Goal: Task Accomplishment & Management: Manage account settings

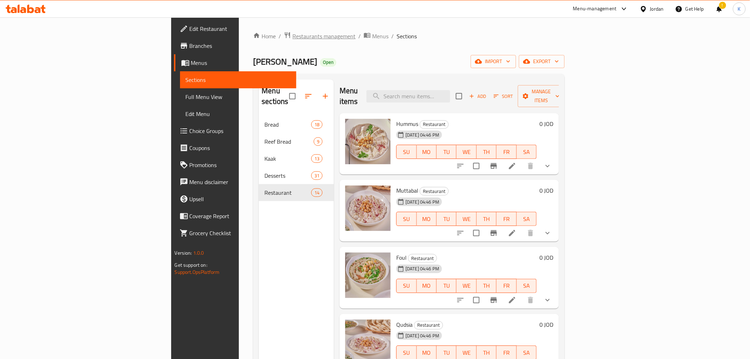
click at [293, 37] on span "Restaurants management" at bounding box center [324, 36] width 63 height 9
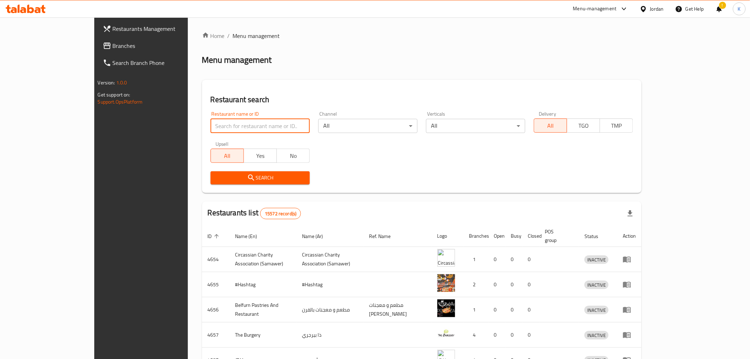
click at [212, 129] on input "search" at bounding box center [260, 126] width 99 height 14
type input "aswaq [PERSON_NAME]"
click button "Search" at bounding box center [260, 177] width 99 height 13
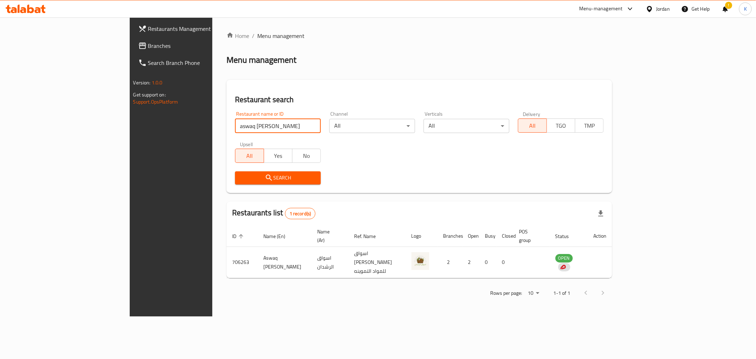
drag, startPoint x: 199, startPoint y: 128, endPoint x: 87, endPoint y: 118, distance: 112.8
click at [130, 118] on div "Restaurants Management Branches Search Branch Phone Version: 1.0.0 Get support …" at bounding box center [378, 166] width 497 height 299
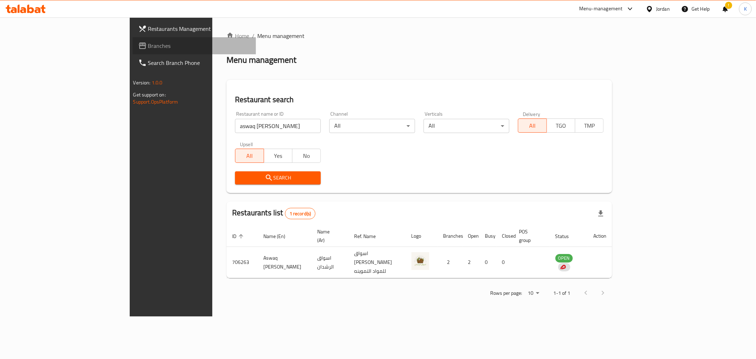
click at [148, 48] on span "Branches" at bounding box center [199, 45] width 102 height 9
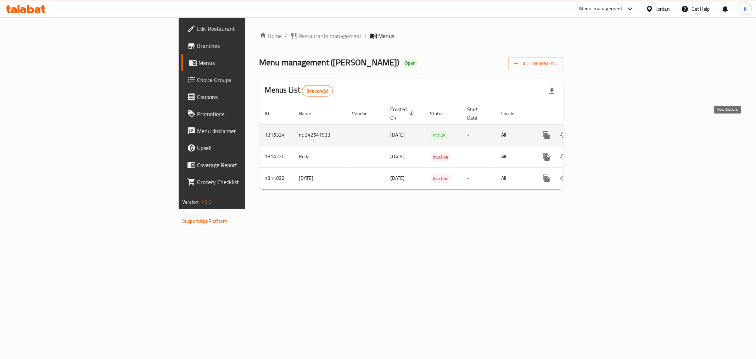
click at [601, 132] on icon "enhanced table" at bounding box center [598, 135] width 6 height 6
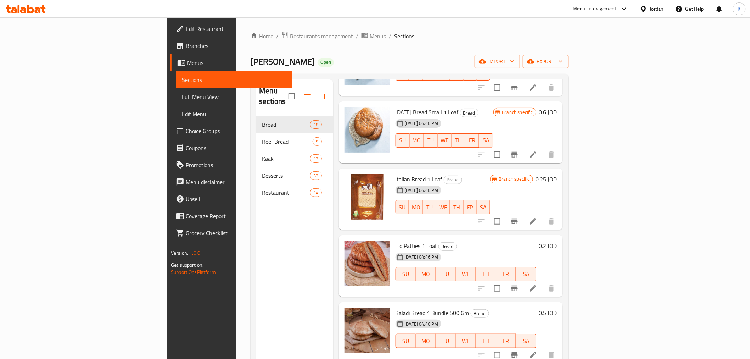
scroll to position [789, 0]
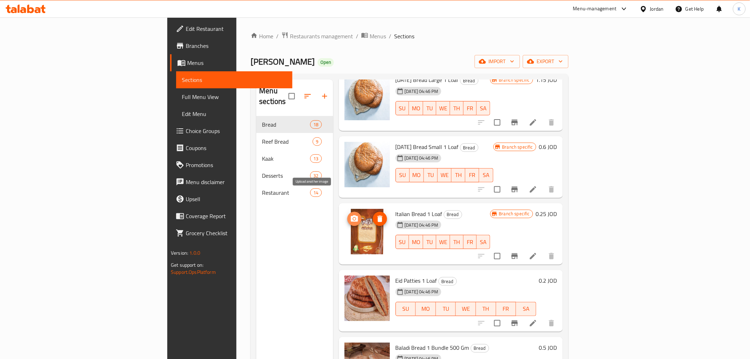
click at [351, 215] on icon "upload picture" at bounding box center [354, 218] width 7 height 6
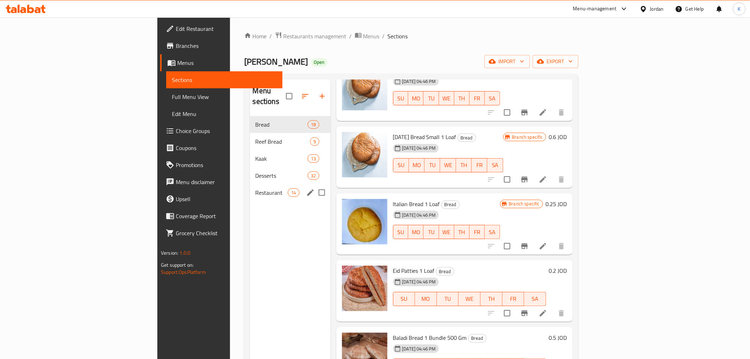
click at [250, 184] on div "Restaurant 14" at bounding box center [290, 192] width 81 height 17
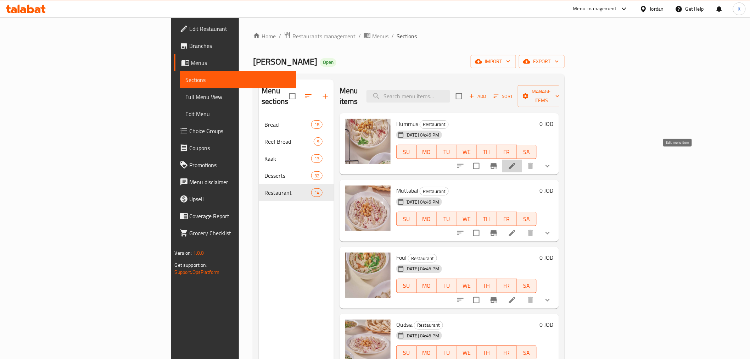
click at [517, 162] on icon at bounding box center [512, 166] width 9 height 9
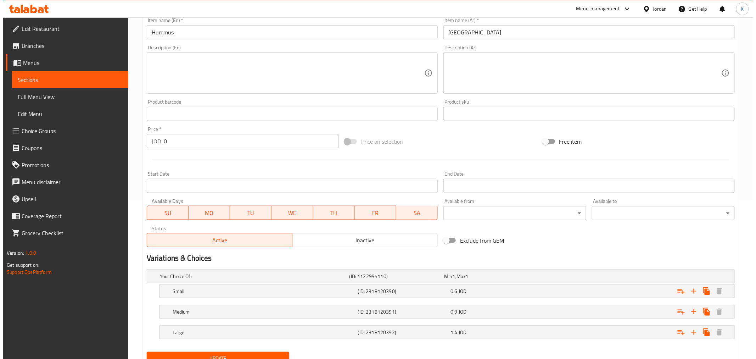
scroll to position [189, 0]
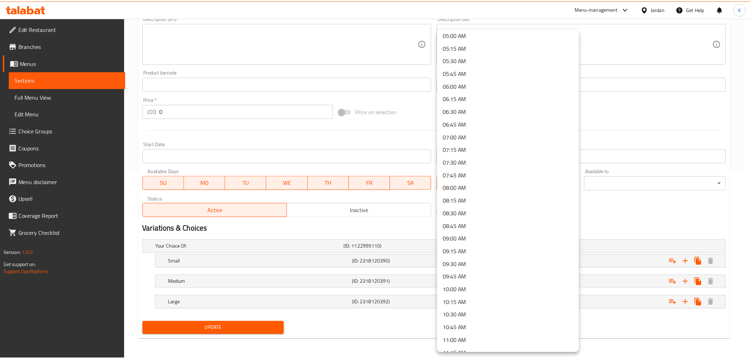
scroll to position [254, 0]
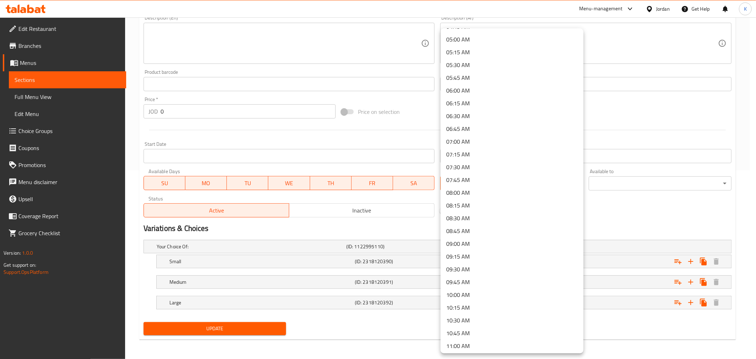
click at [510, 168] on li "07:30 AM" at bounding box center [512, 167] width 143 height 13
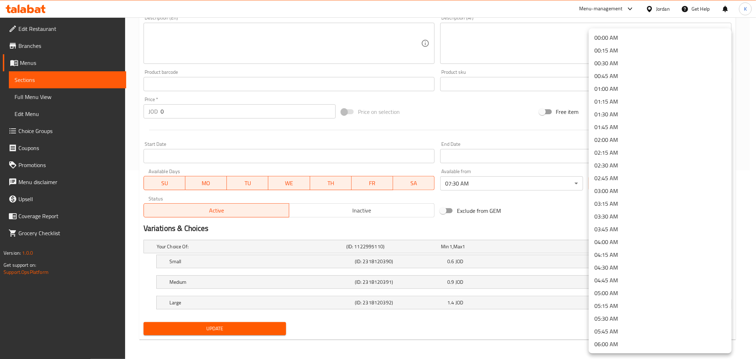
click at [635, 140] on li "02:00 AM" at bounding box center [660, 139] width 143 height 13
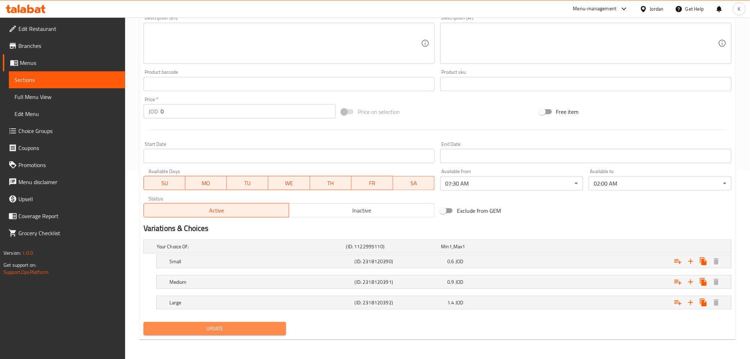
click at [213, 327] on span "Update" at bounding box center [215, 328] width 132 height 9
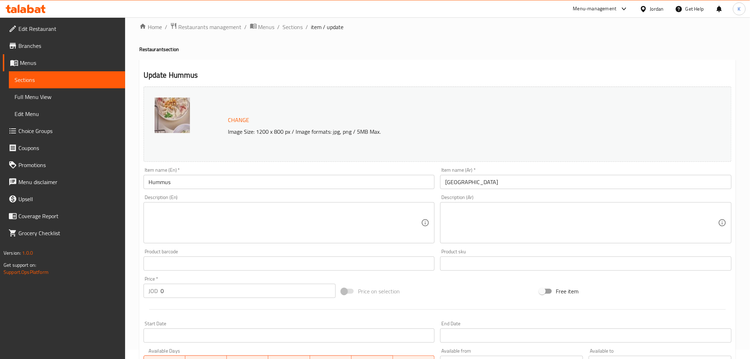
scroll to position [0, 0]
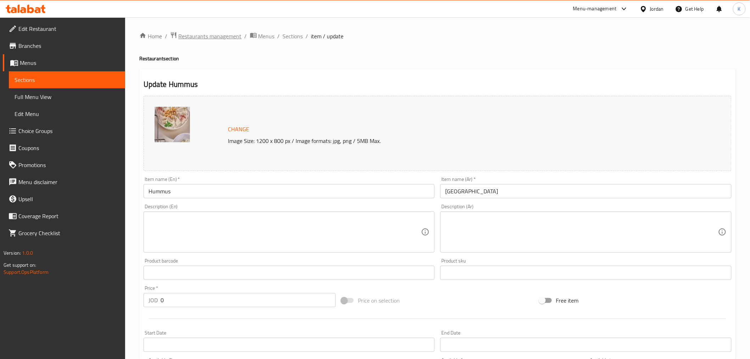
click at [220, 38] on span "Restaurants management" at bounding box center [210, 36] width 63 height 9
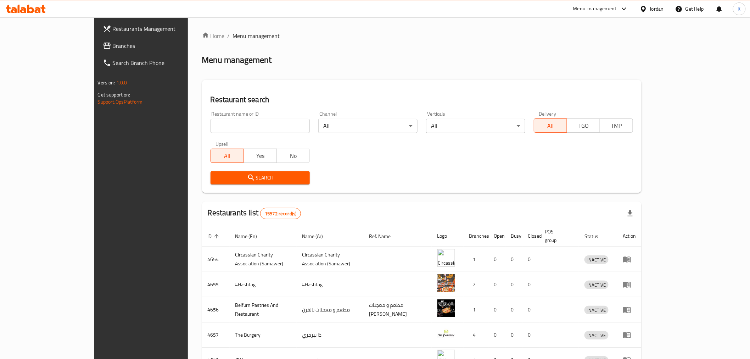
drag, startPoint x: 225, startPoint y: 122, endPoint x: 227, endPoint y: 127, distance: 5.2
click at [225, 122] on input "search" at bounding box center [260, 126] width 99 height 14
type input "ى"
type input "nabil"
click at [216, 176] on span "Search" at bounding box center [260, 177] width 88 height 9
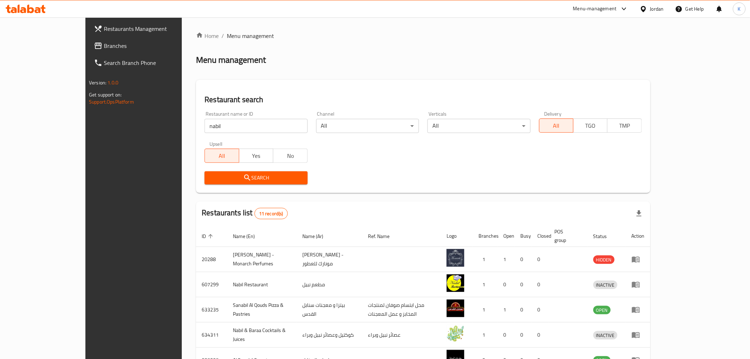
scroll to position [171, 0]
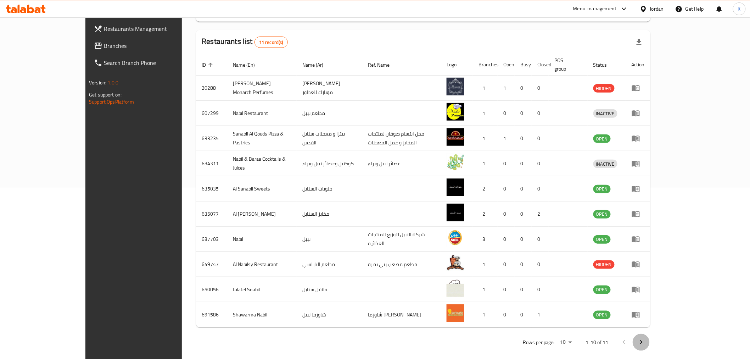
click at [646, 338] on icon "Next page" at bounding box center [641, 342] width 9 height 9
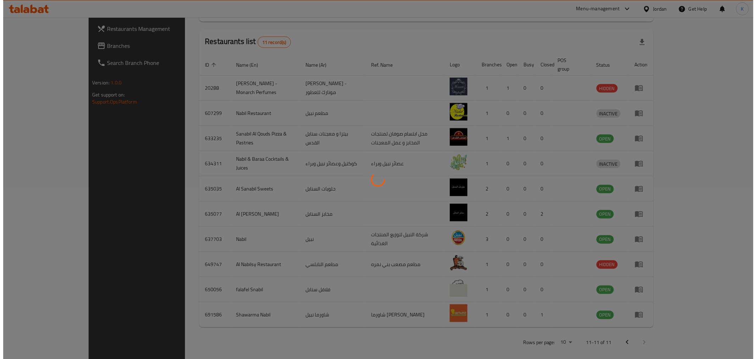
scroll to position [0, 0]
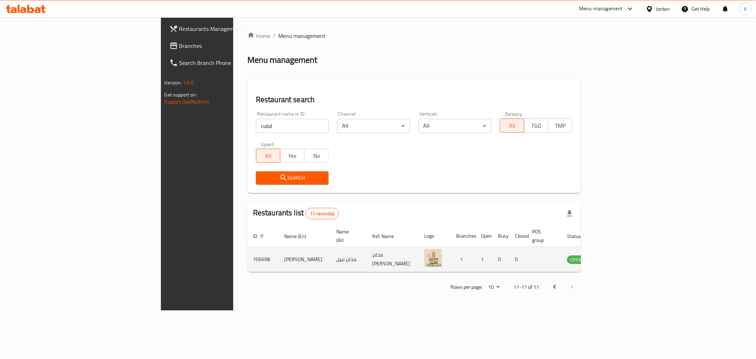
click at [247, 253] on td "706698" at bounding box center [262, 259] width 31 height 25
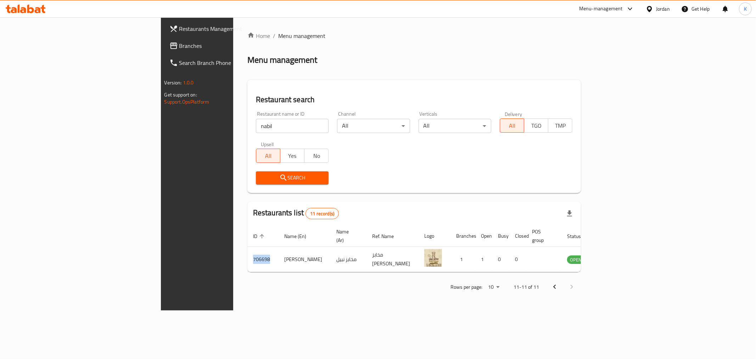
copy td "706698"
